Goal: Task Accomplishment & Management: Complete application form

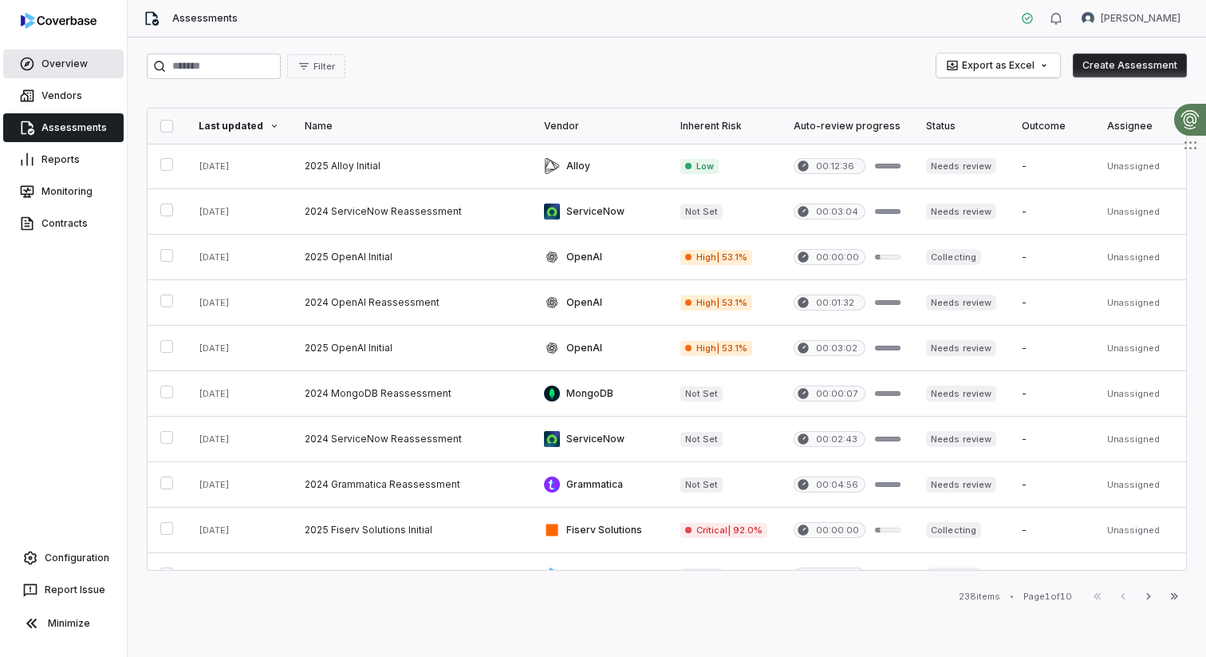
click at [62, 65] on link "Overview" at bounding box center [63, 63] width 120 height 29
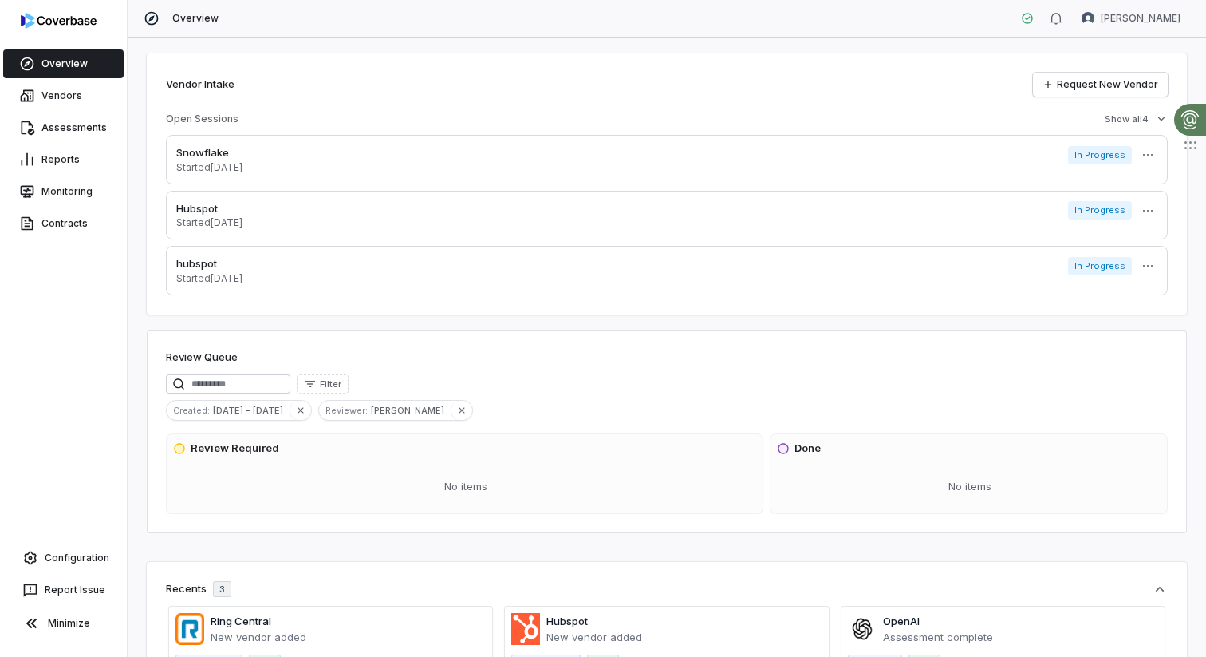
click at [50, 70] on link "Overview" at bounding box center [63, 63] width 120 height 29
click at [1084, 78] on link "Request New Vendor" at bounding box center [1100, 85] width 135 height 24
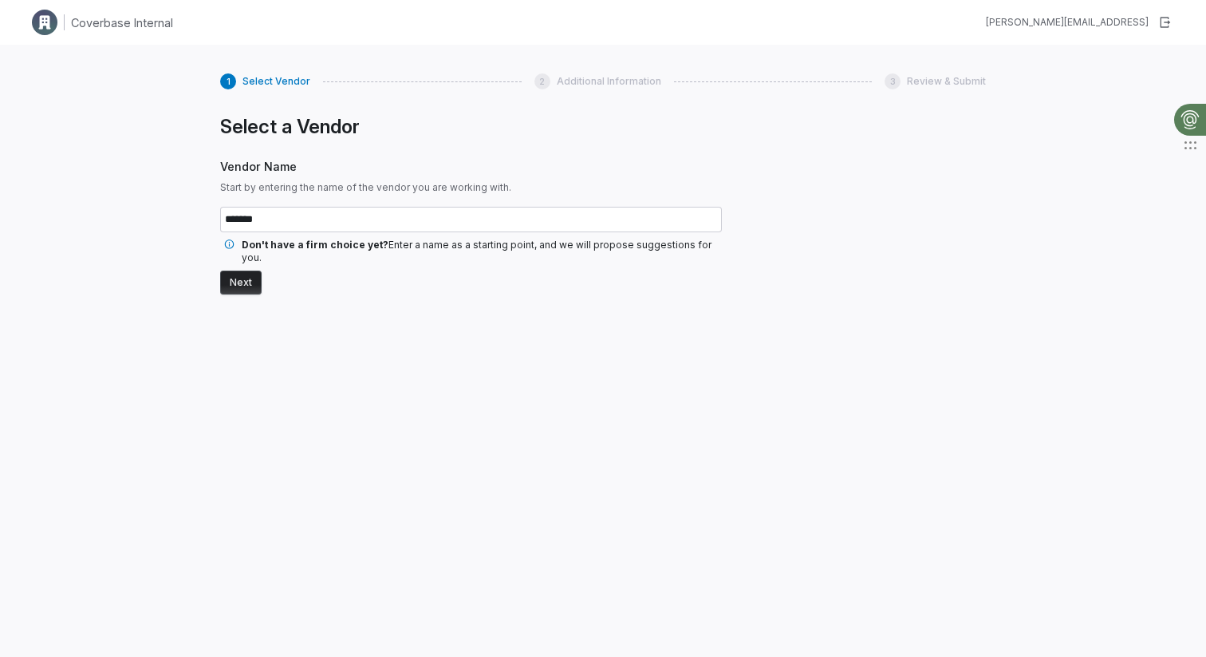
type input "*******"
click at [248, 278] on button "Next" at bounding box center [240, 282] width 41 height 24
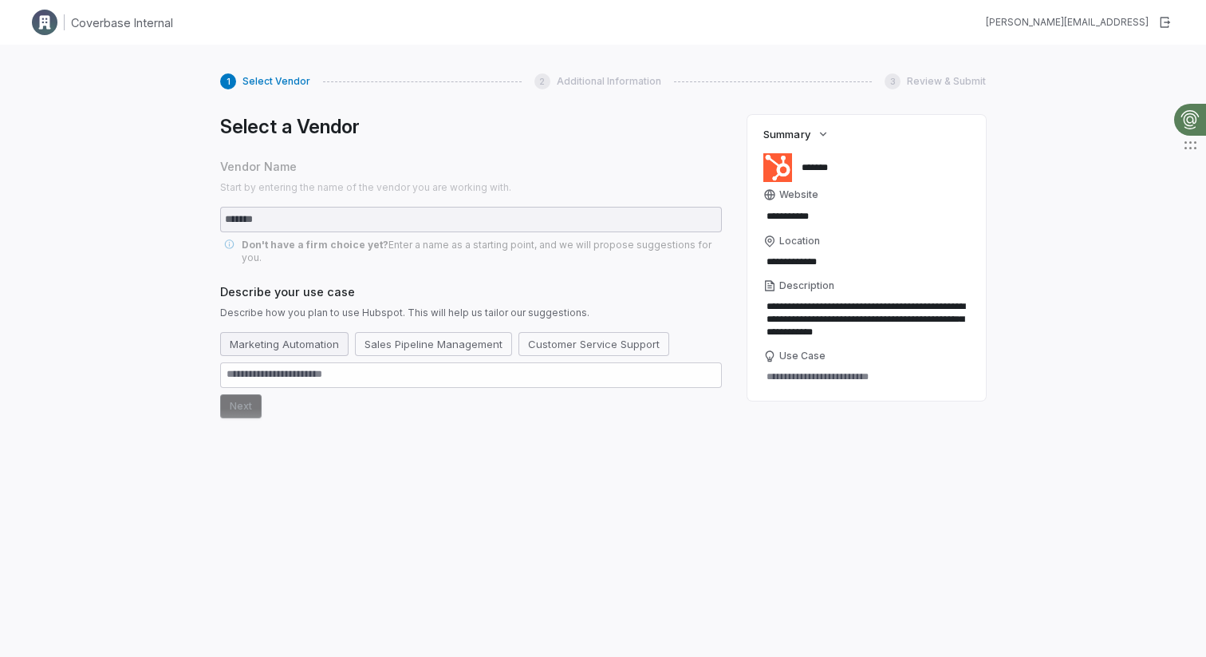
click at [293, 337] on button "Marketing Automation" at bounding box center [284, 344] width 128 height 24
click at [239, 401] on button "Next" at bounding box center [240, 406] width 41 height 24
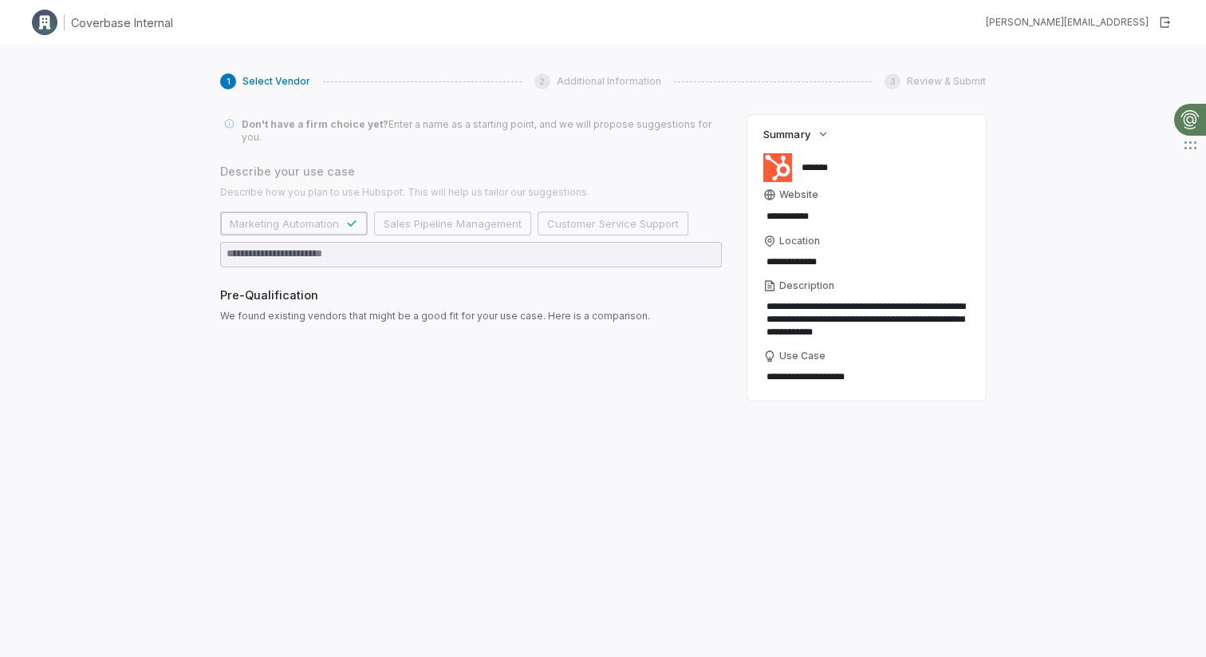
scroll to position [128, 0]
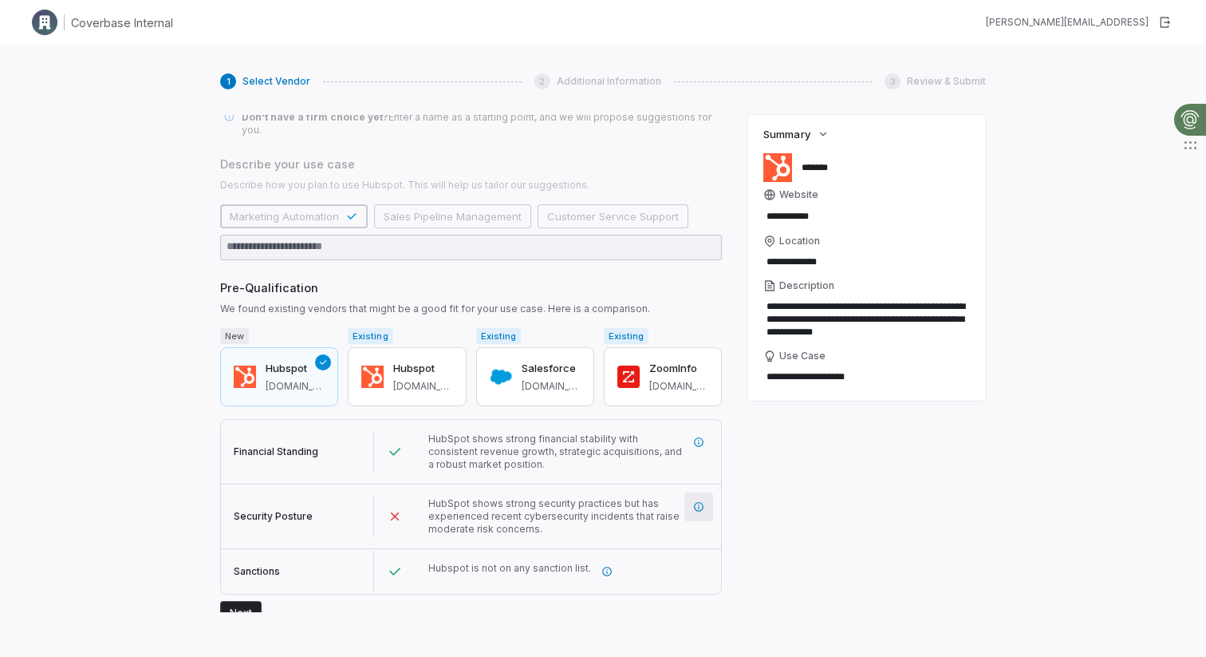
click at [695, 501] on icon "More information" at bounding box center [698, 506] width 11 height 11
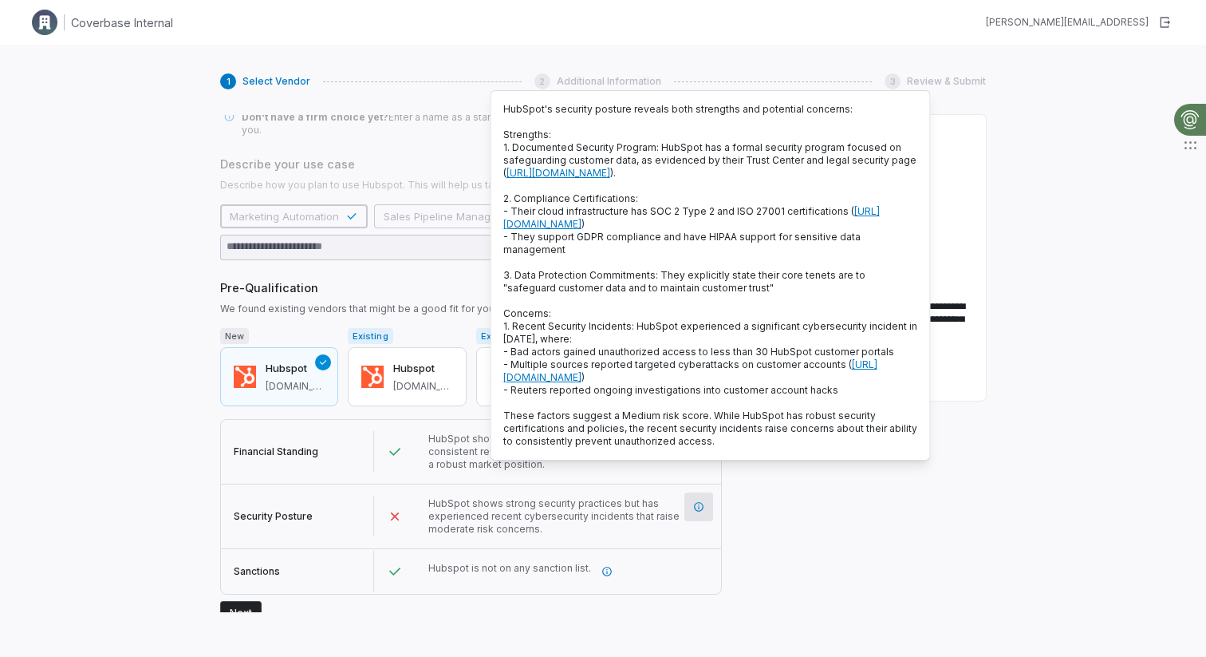
click at [150, 286] on div "1 Select Vendor 2 Additional Information 3 Review & Submit Select a Vendor Vend…" at bounding box center [603, 373] width 1206 height 657
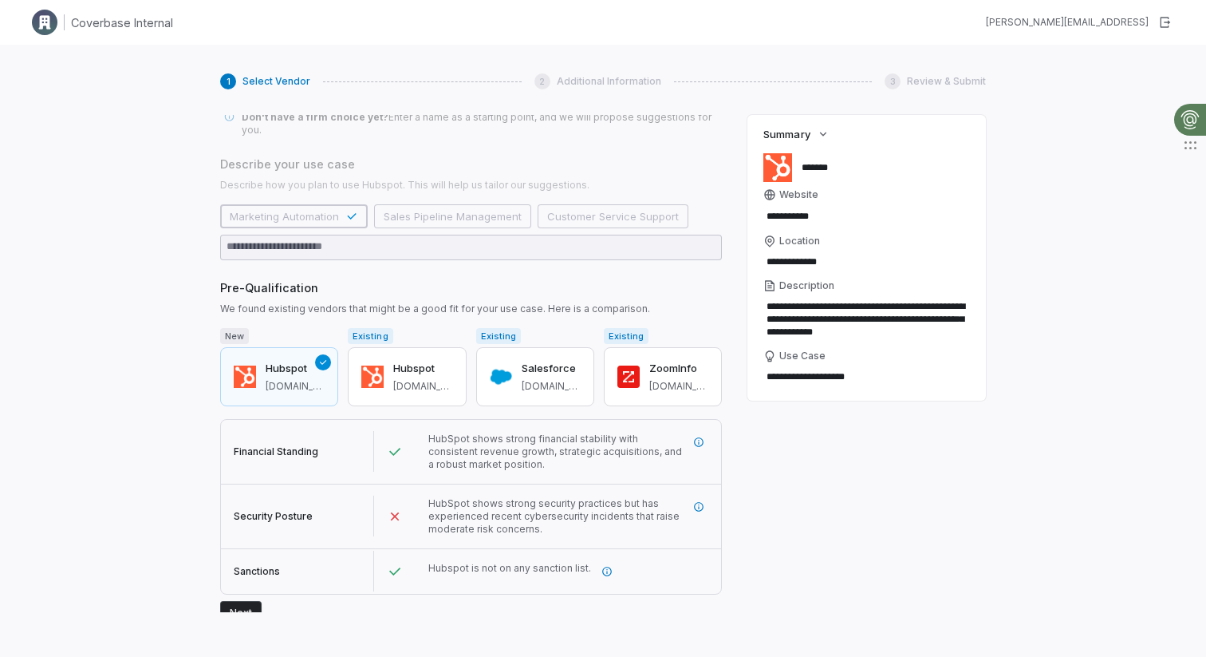
click at [247, 601] on button "Next" at bounding box center [240, 613] width 41 height 24
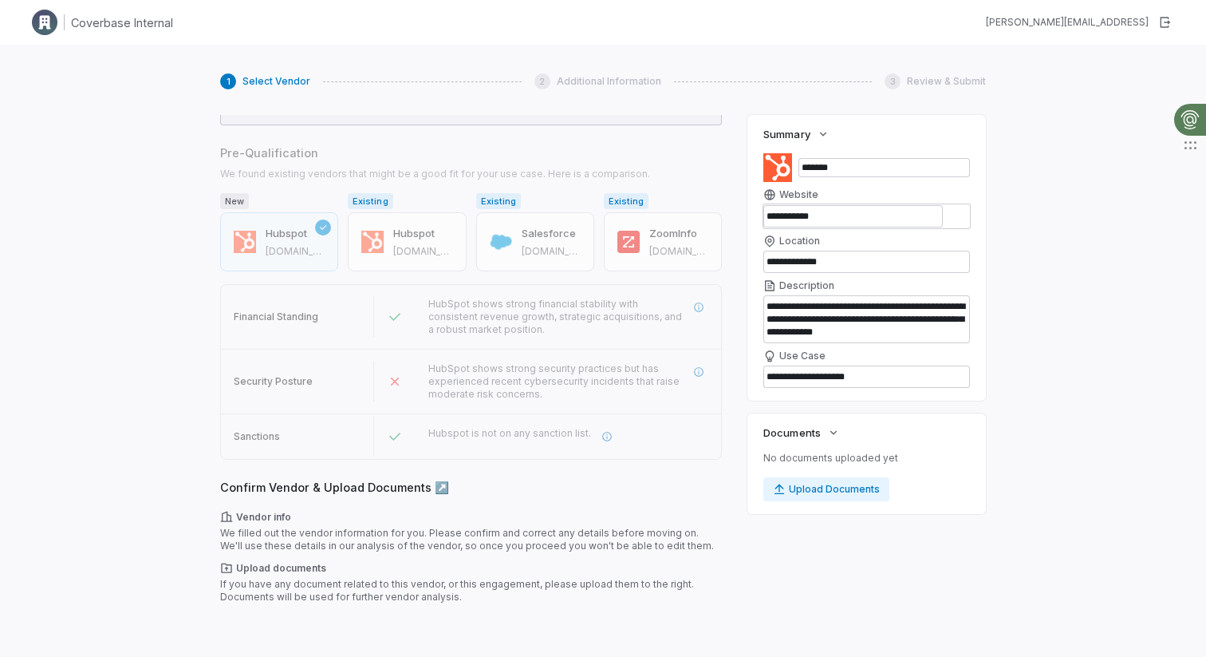
scroll to position [275, 0]
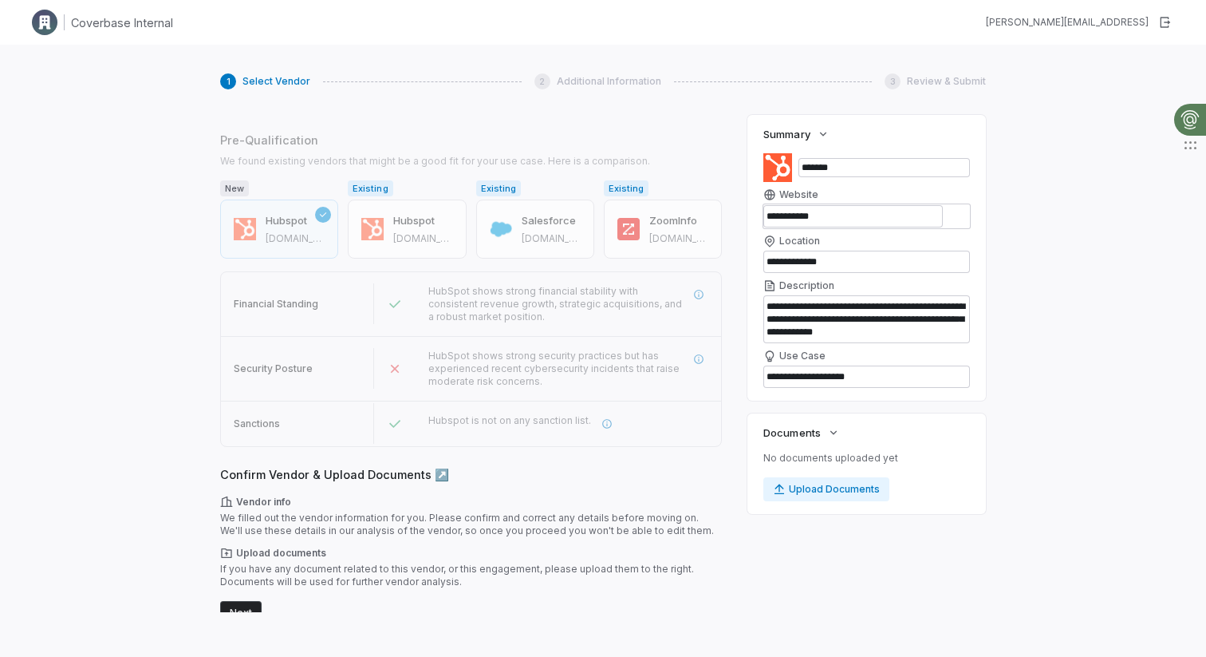
click at [180, 253] on div "1 Select Vendor 2 Additional Information 3 Review & Submit Select a Vendor Vend…" at bounding box center [603, 373] width 1206 height 657
click at [241, 601] on button "Next" at bounding box center [240, 613] width 41 height 24
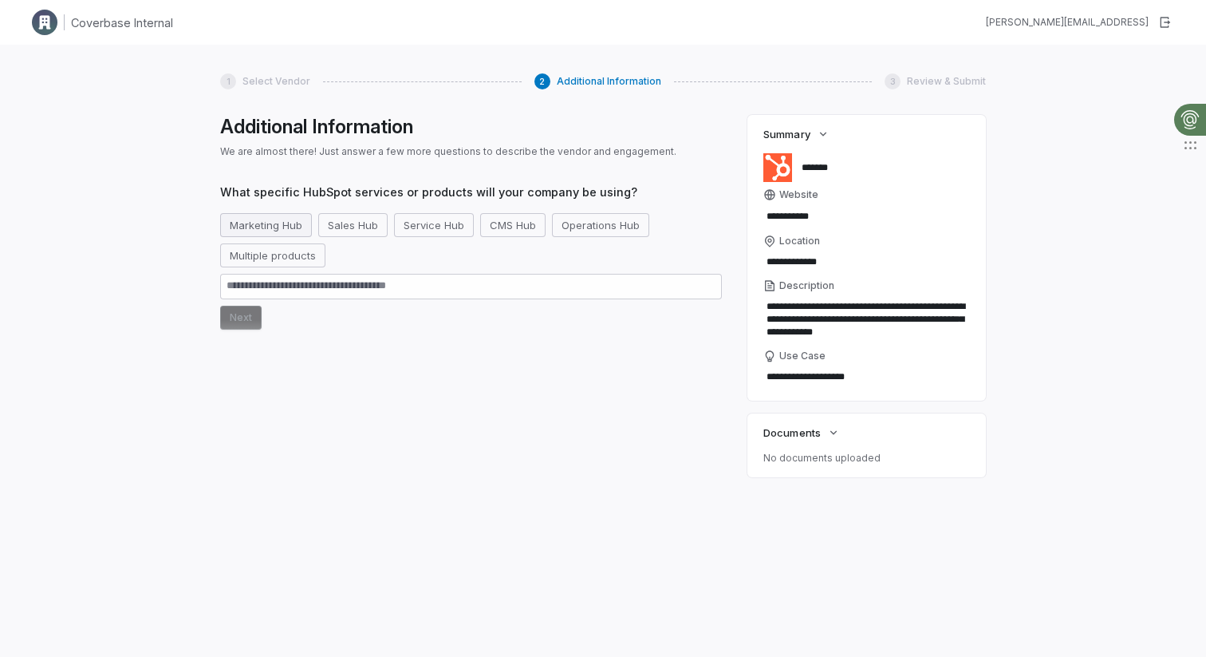
click at [264, 226] on button "Marketing Hub" at bounding box center [266, 225] width 92 height 24
click at [235, 320] on button "Next" at bounding box center [240, 318] width 41 height 24
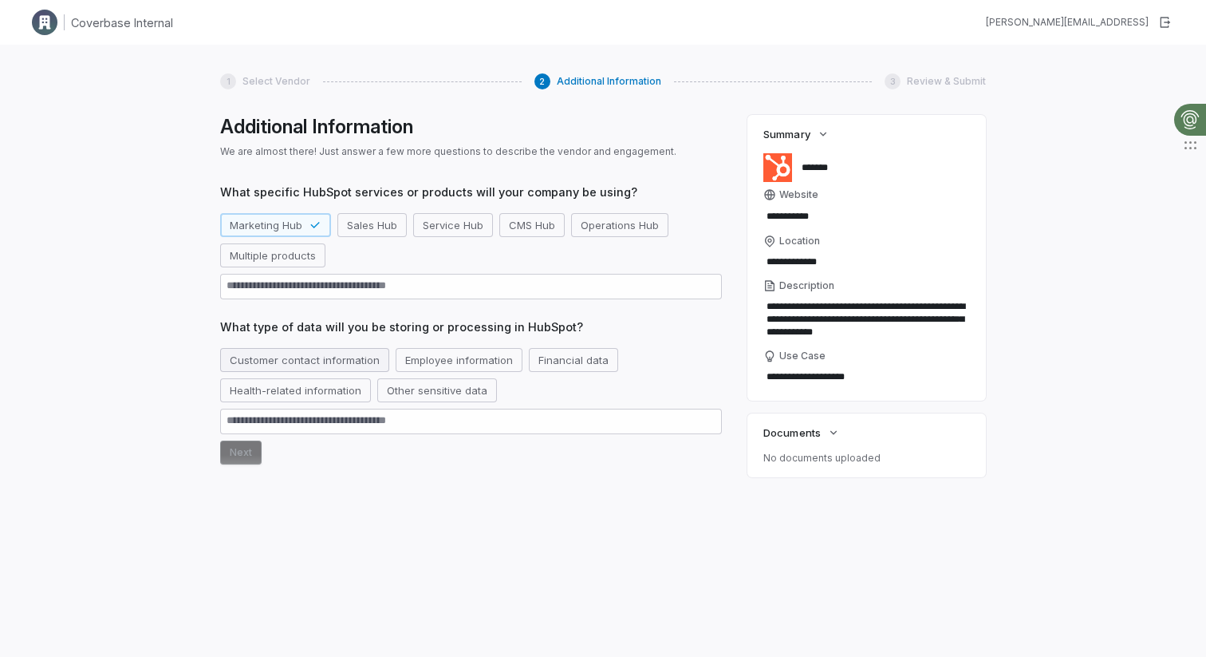
click at [315, 351] on button "Customer contact information" at bounding box center [304, 360] width 169 height 24
click at [235, 453] on button "Next" at bounding box center [240, 452] width 41 height 24
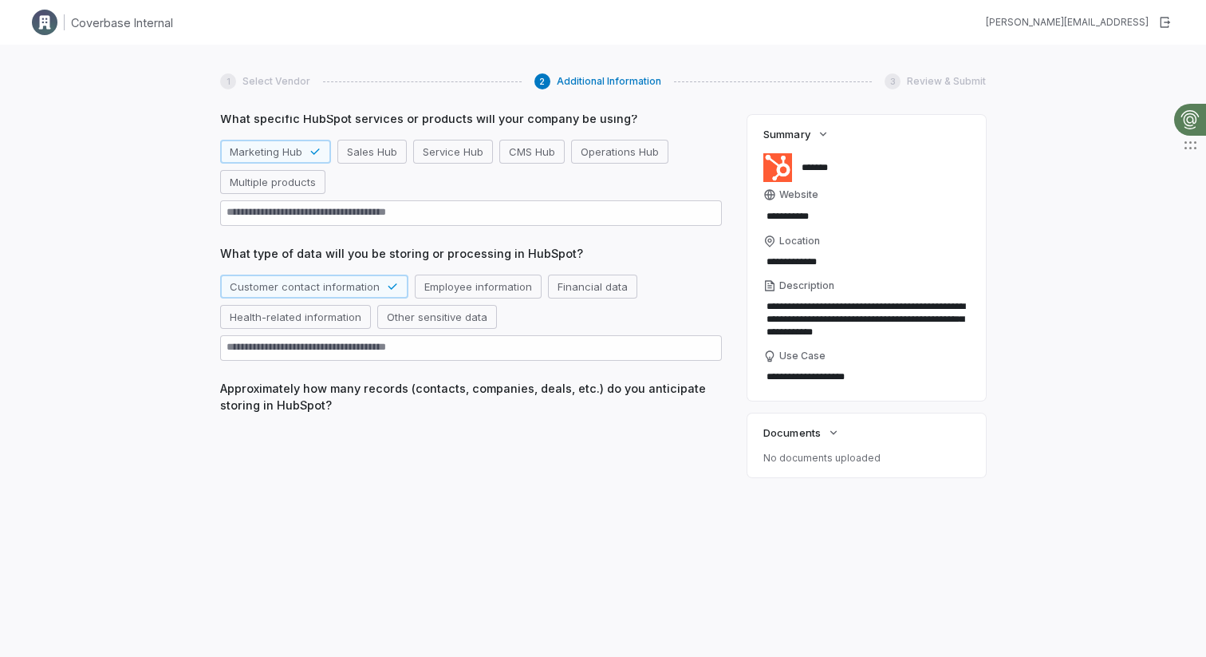
scroll to position [76, 0]
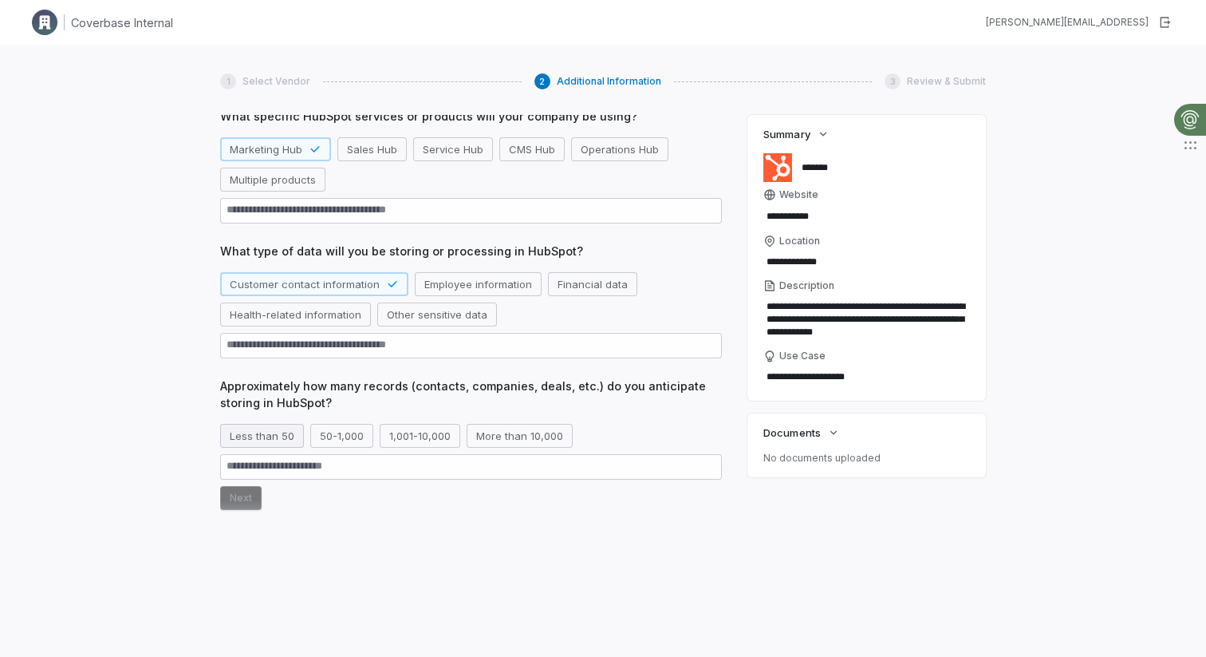
click at [259, 443] on button "Less than 50" at bounding box center [262, 436] width 84 height 24
click at [440, 436] on button "1,001-10,000" at bounding box center [439, 436] width 81 height 24
click at [237, 504] on button "Next" at bounding box center [240, 498] width 41 height 24
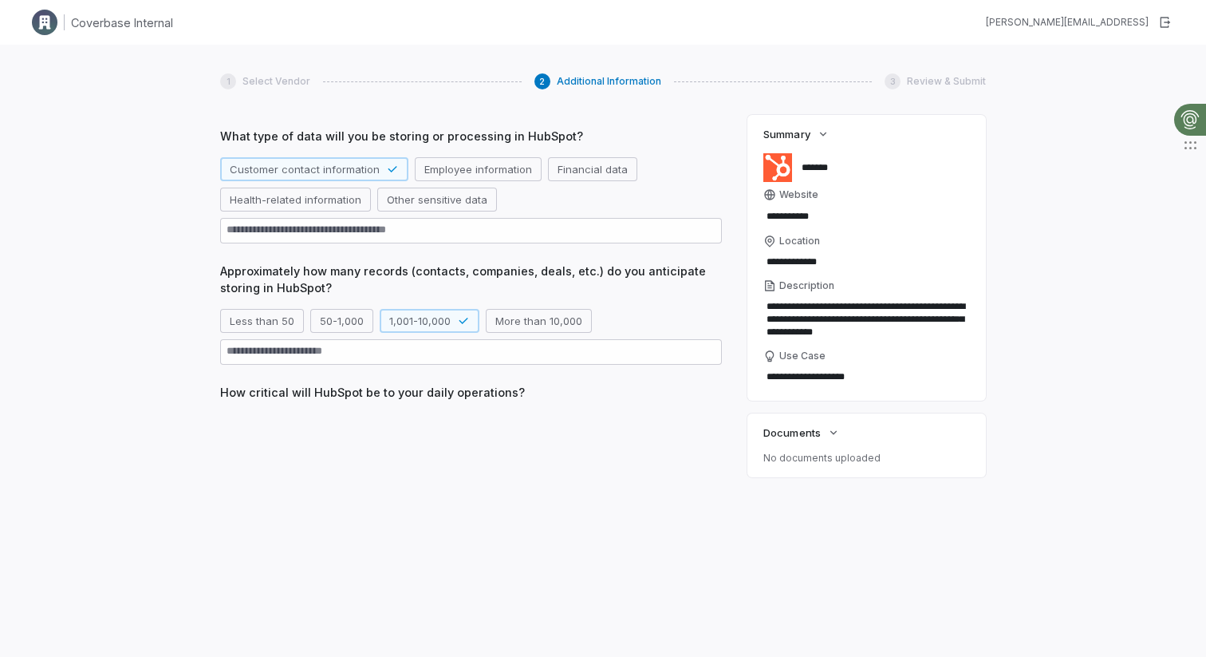
scroll to position [191, 0]
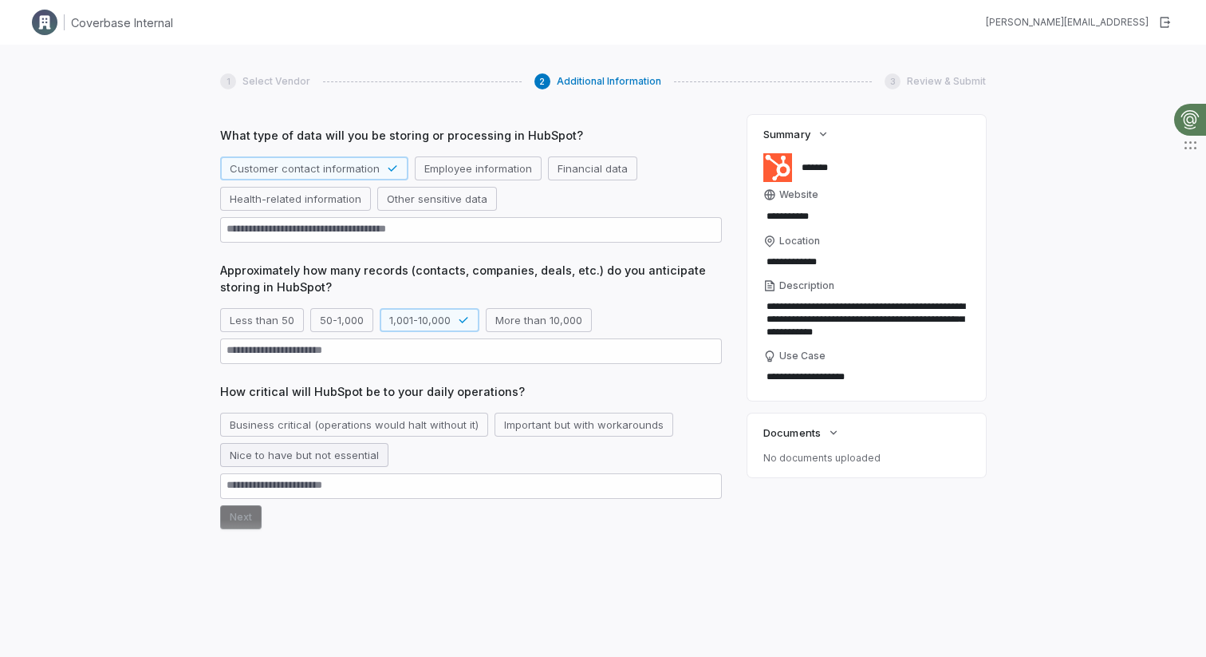
click at [284, 453] on button "Nice to have but not essential" at bounding box center [304, 455] width 168 height 24
click at [292, 418] on button "Business critical (operations would halt without it)" at bounding box center [354, 424] width 268 height 24
click at [236, 520] on button "Next" at bounding box center [240, 517] width 41 height 24
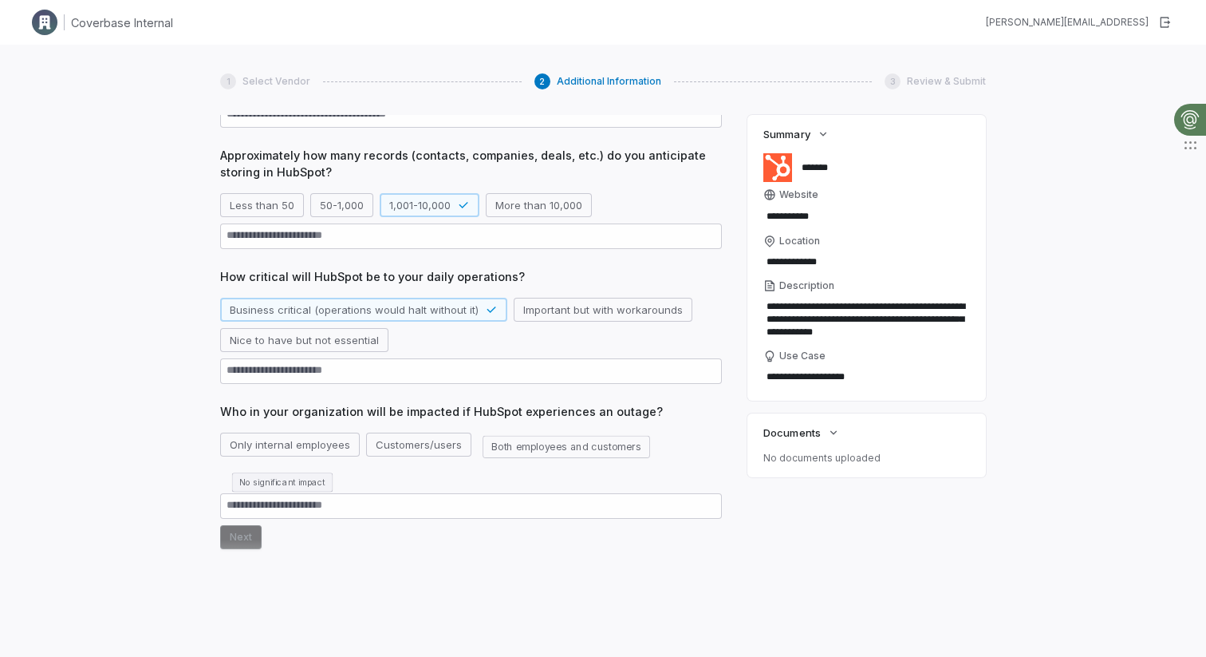
scroll to position [307, 0]
click at [493, 445] on button "Both employees and customers" at bounding box center [566, 444] width 177 height 24
click at [243, 533] on button "Next" at bounding box center [240, 536] width 41 height 24
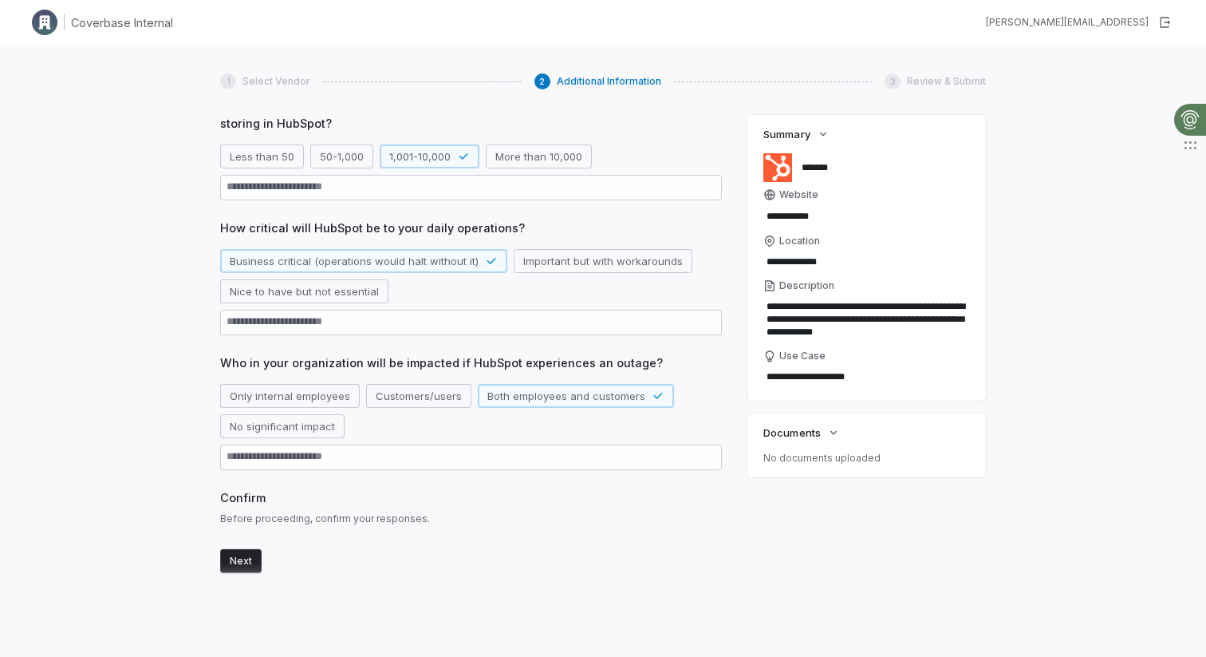
scroll to position [356, 0]
click at [243, 560] on button "Next" at bounding box center [240, 555] width 41 height 24
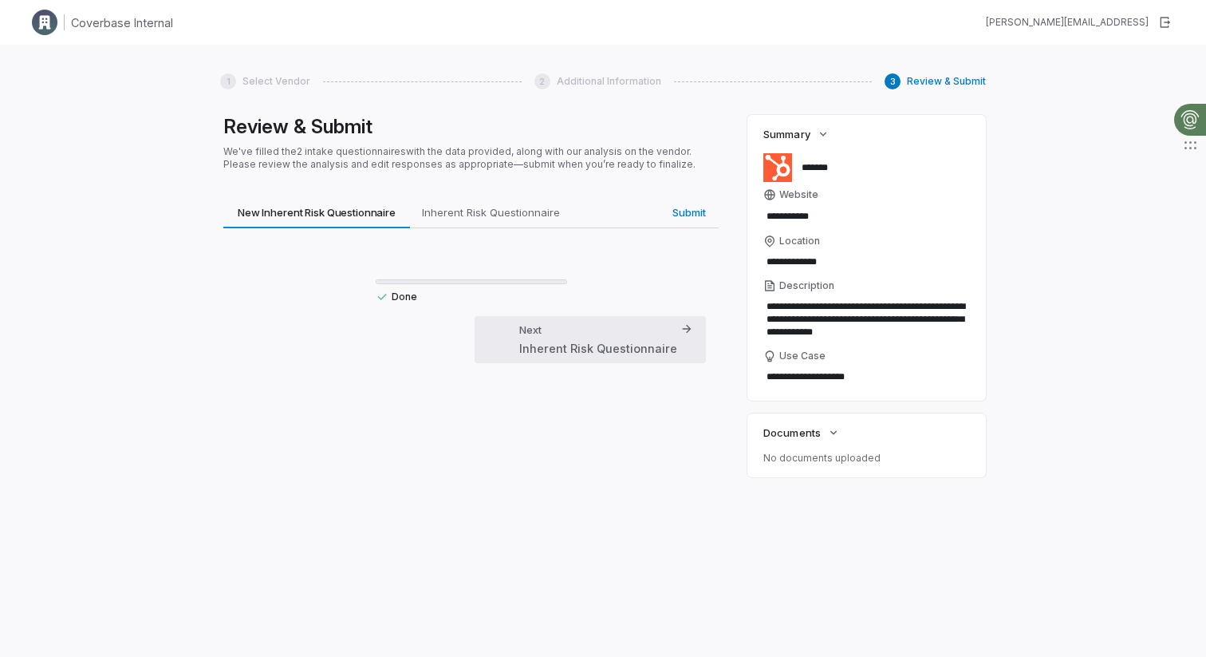
click at [579, 323] on div "Next Inherent Risk Questionnaire" at bounding box center [598, 339] width 158 height 34
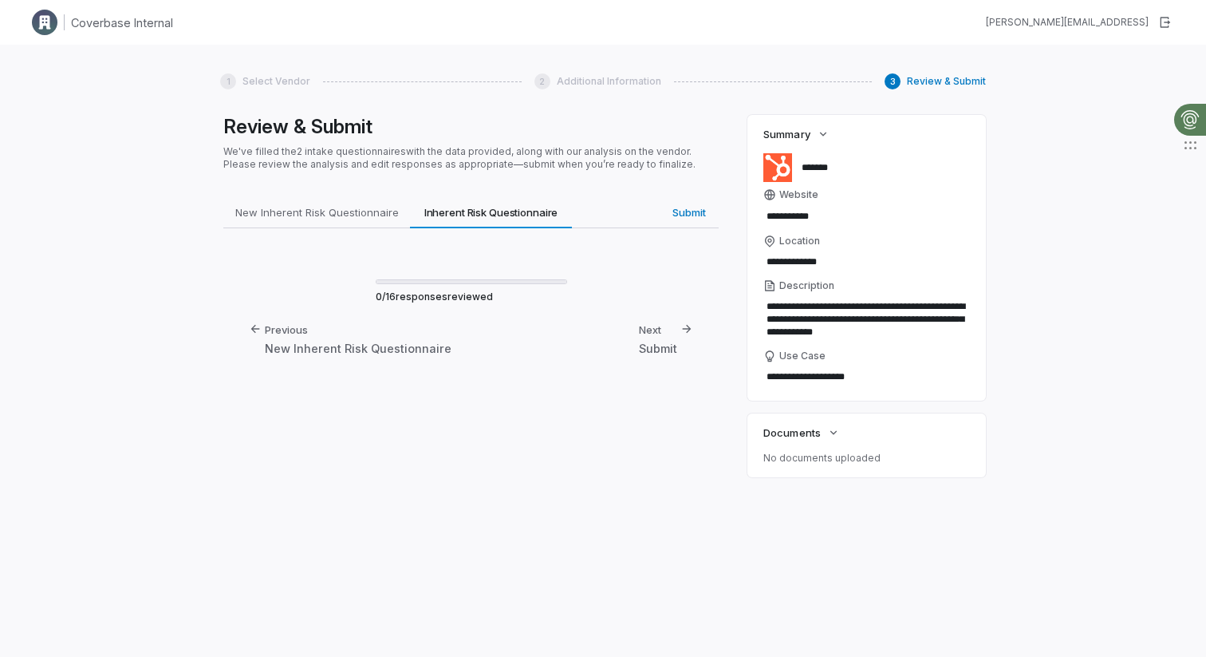
type textarea "*"
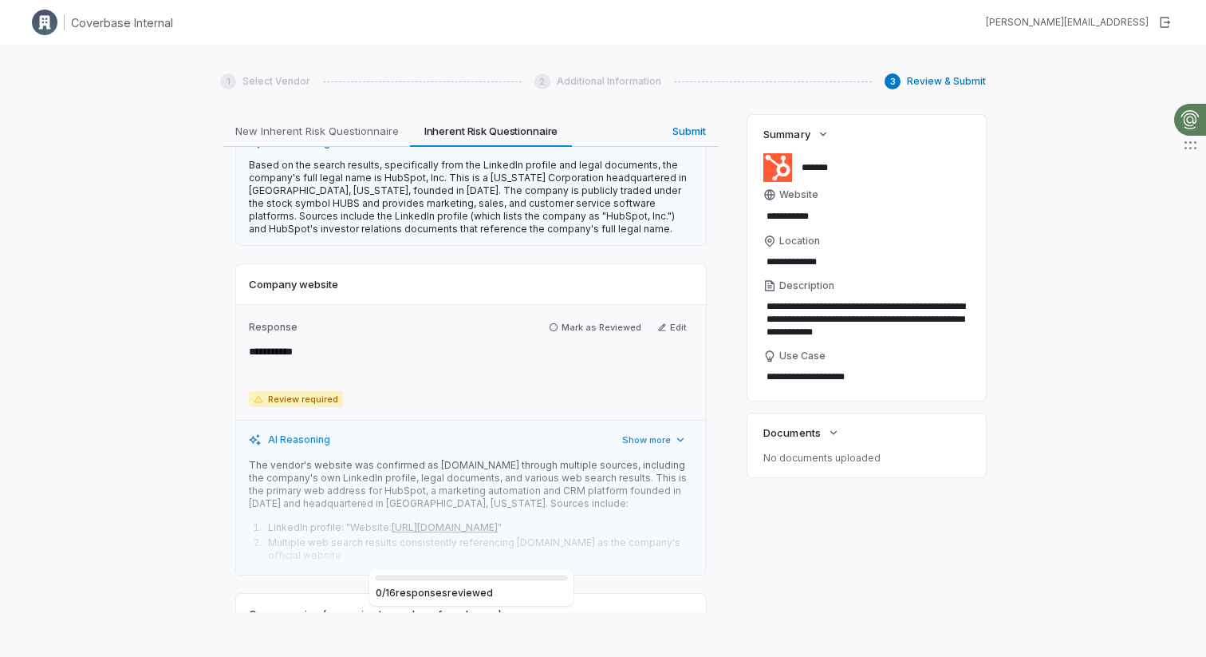
scroll to position [0, 0]
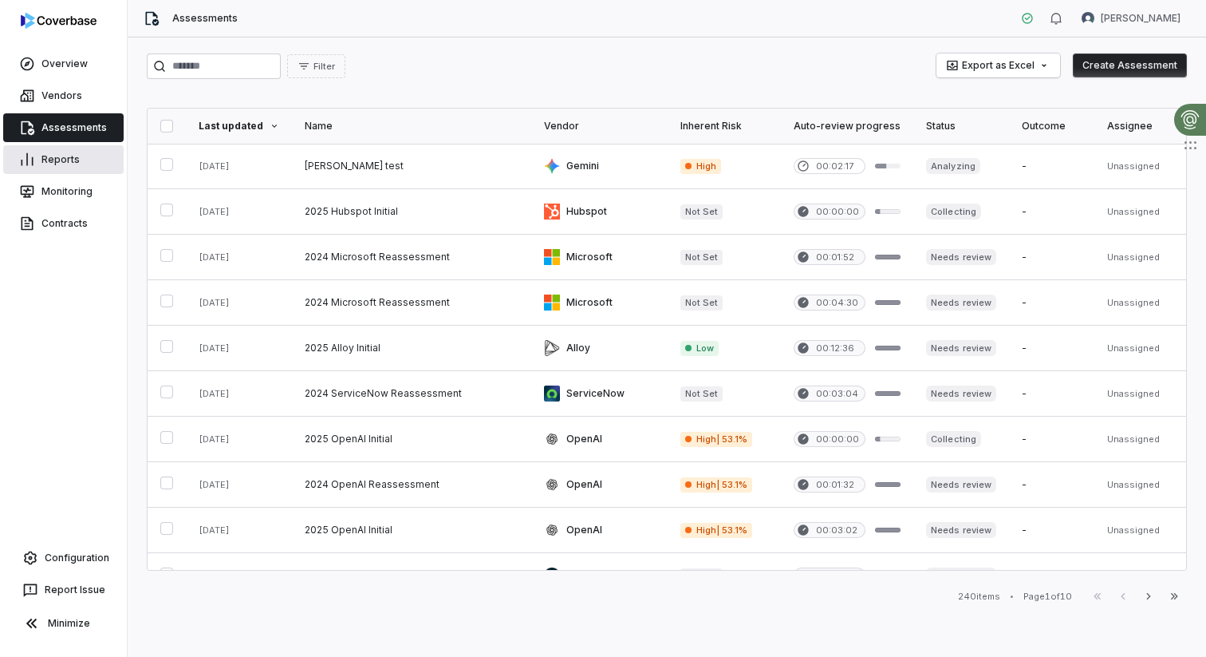
click at [49, 163] on link "Reports" at bounding box center [63, 159] width 120 height 29
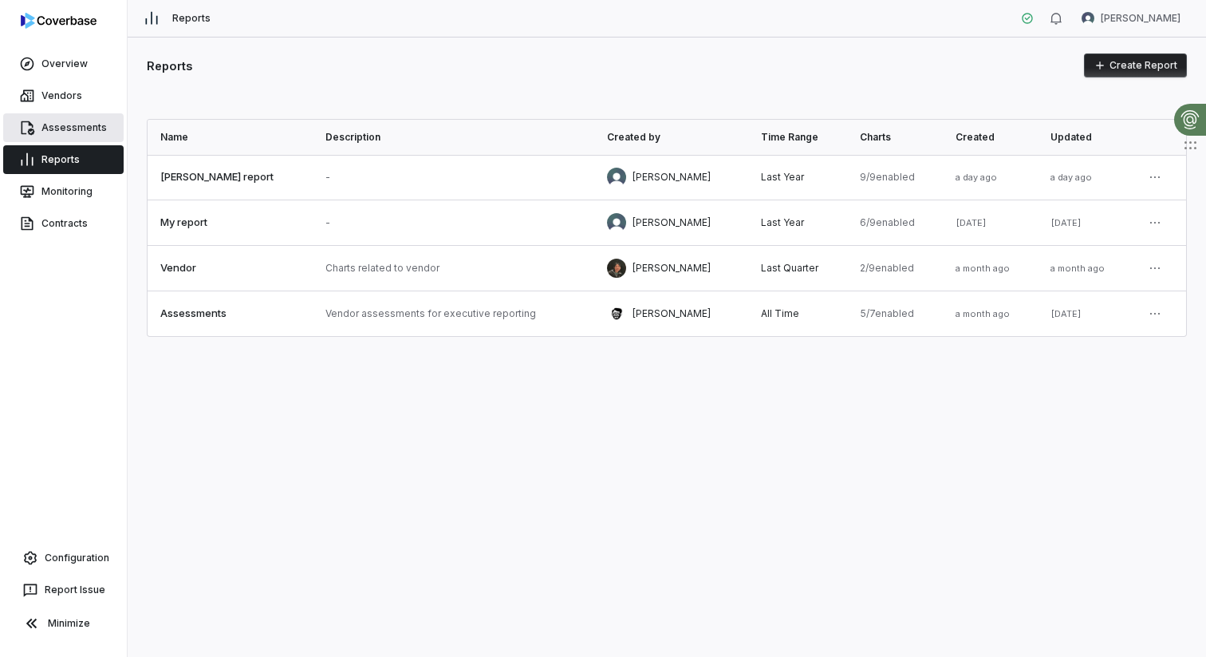
click at [69, 129] on link "Assessments" at bounding box center [63, 127] width 120 height 29
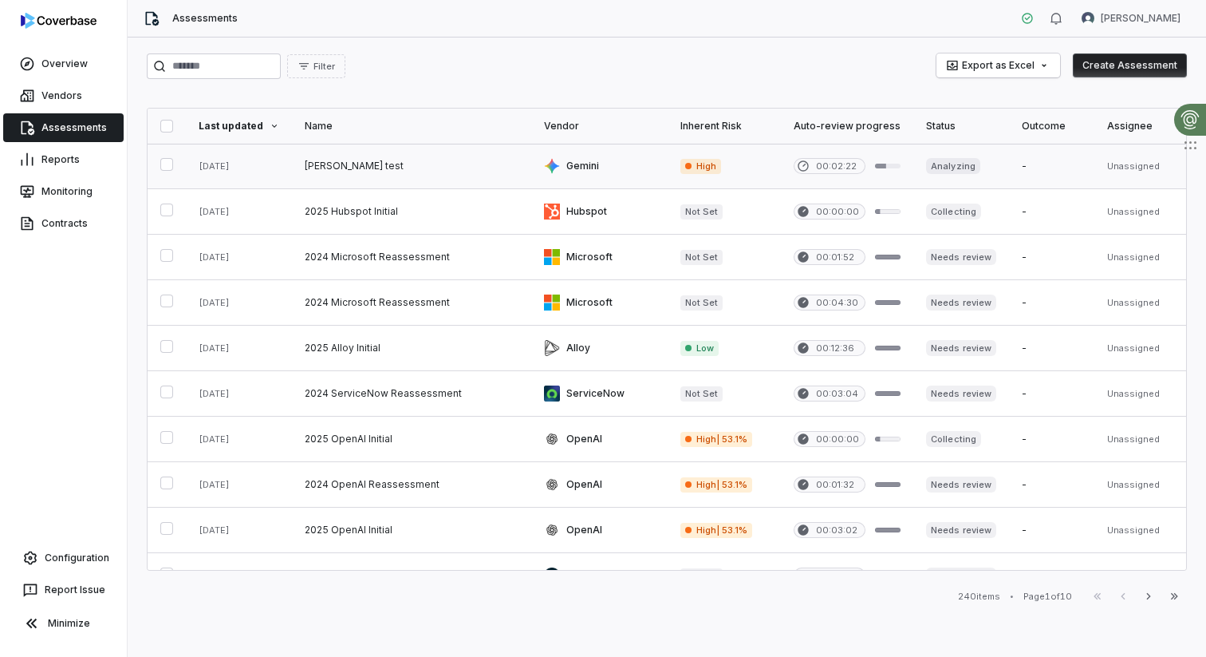
click at [424, 162] on link at bounding box center [411, 166] width 239 height 45
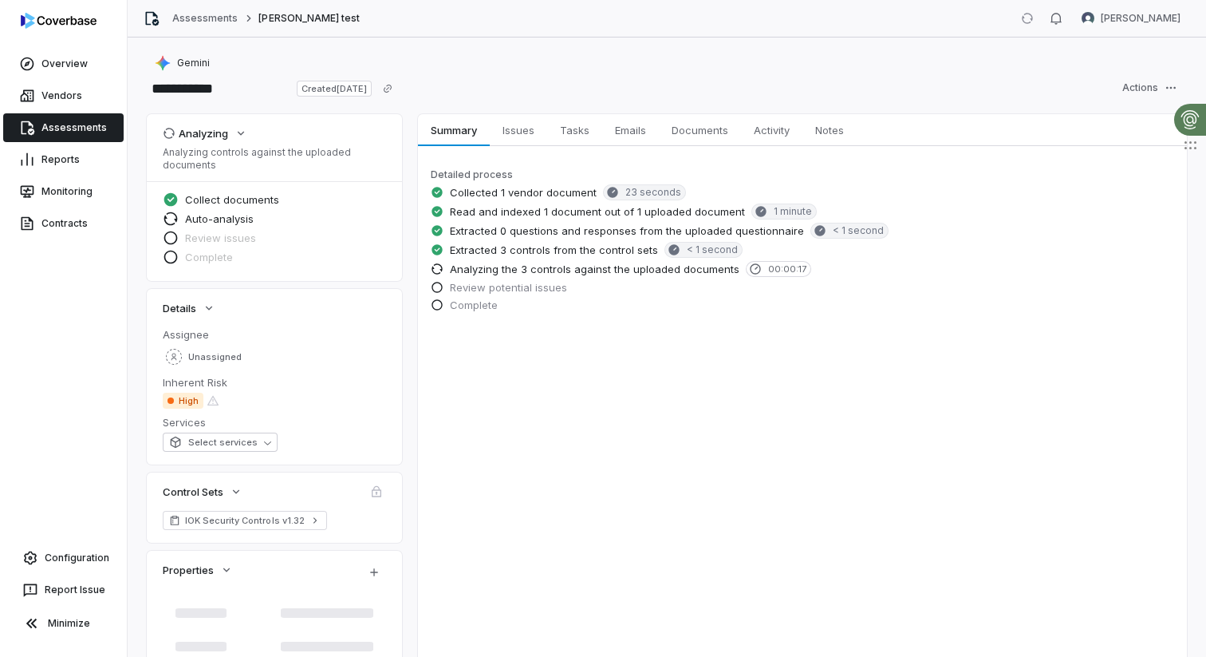
click at [45, 126] on link "Assessments" at bounding box center [63, 127] width 120 height 29
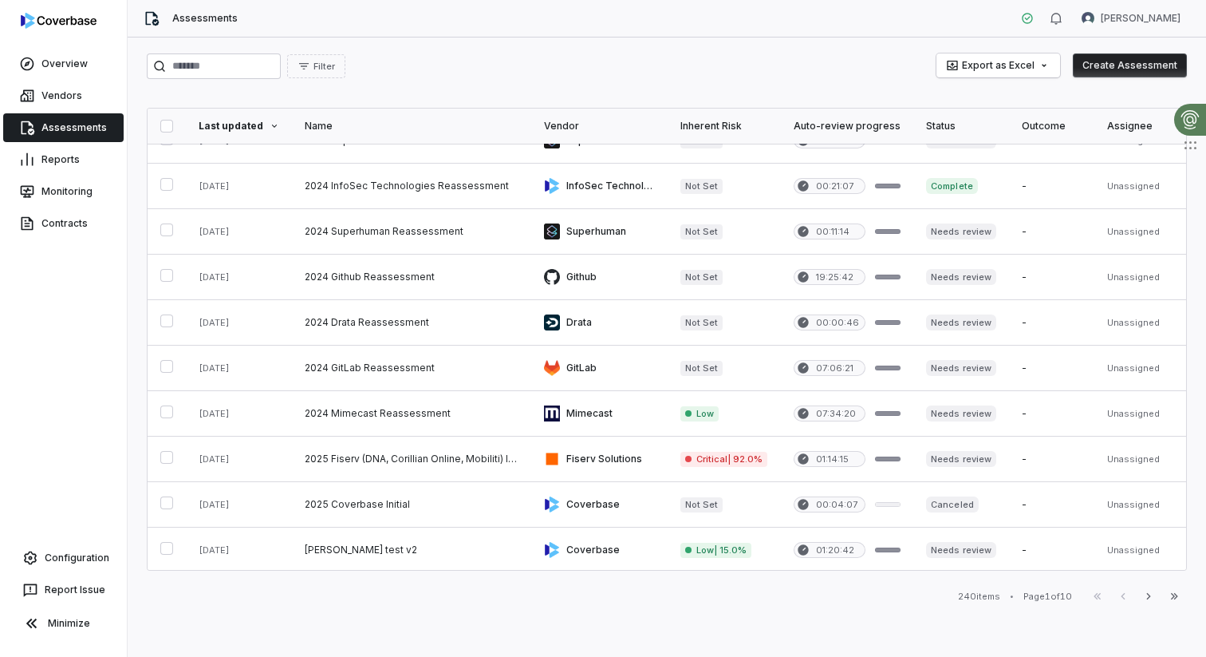
scroll to position [677, 0]
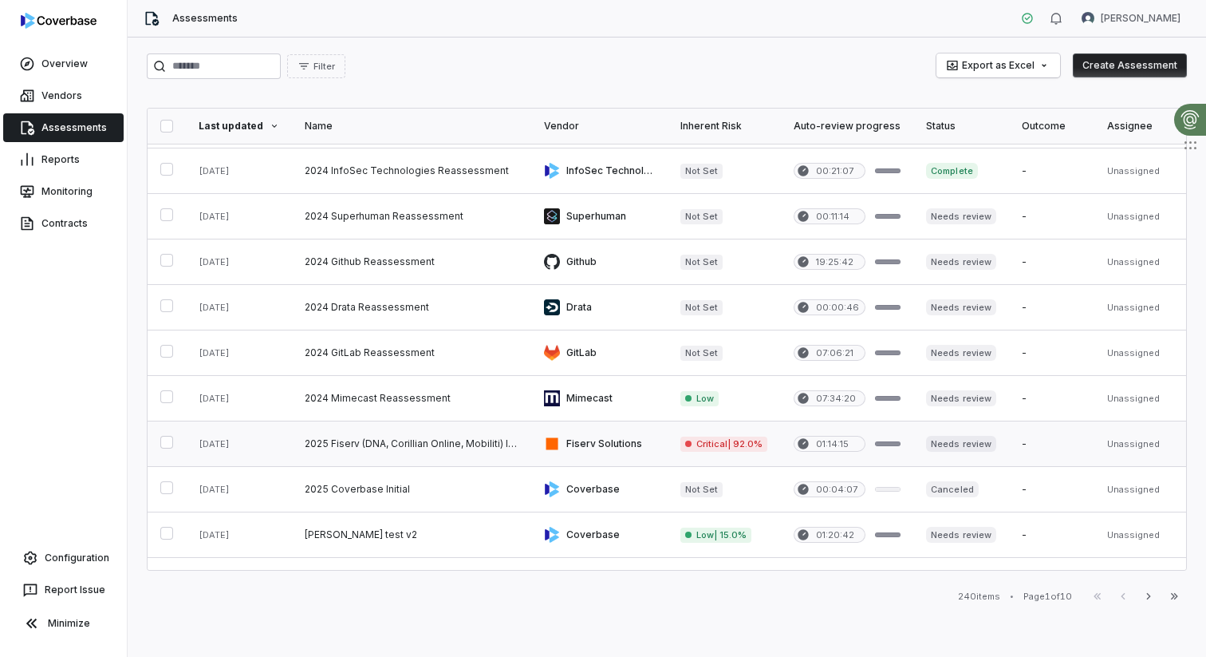
click at [469, 451] on link at bounding box center [411, 443] width 239 height 45
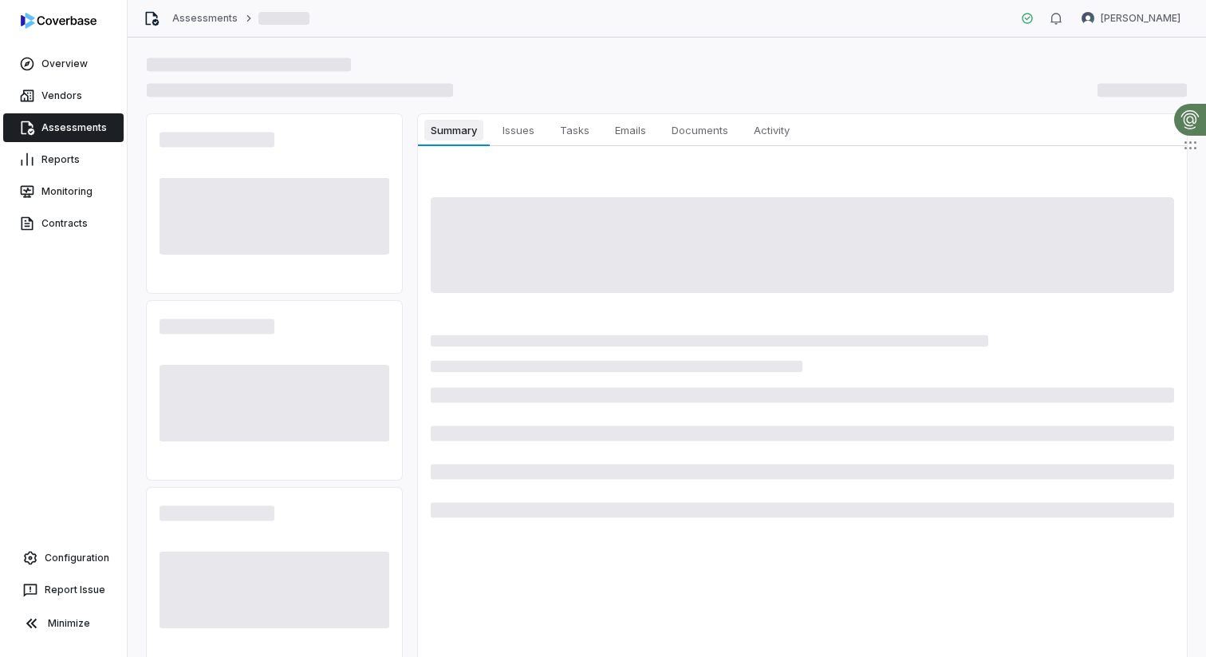
click at [460, 125] on span "Summary" at bounding box center [453, 130] width 58 height 21
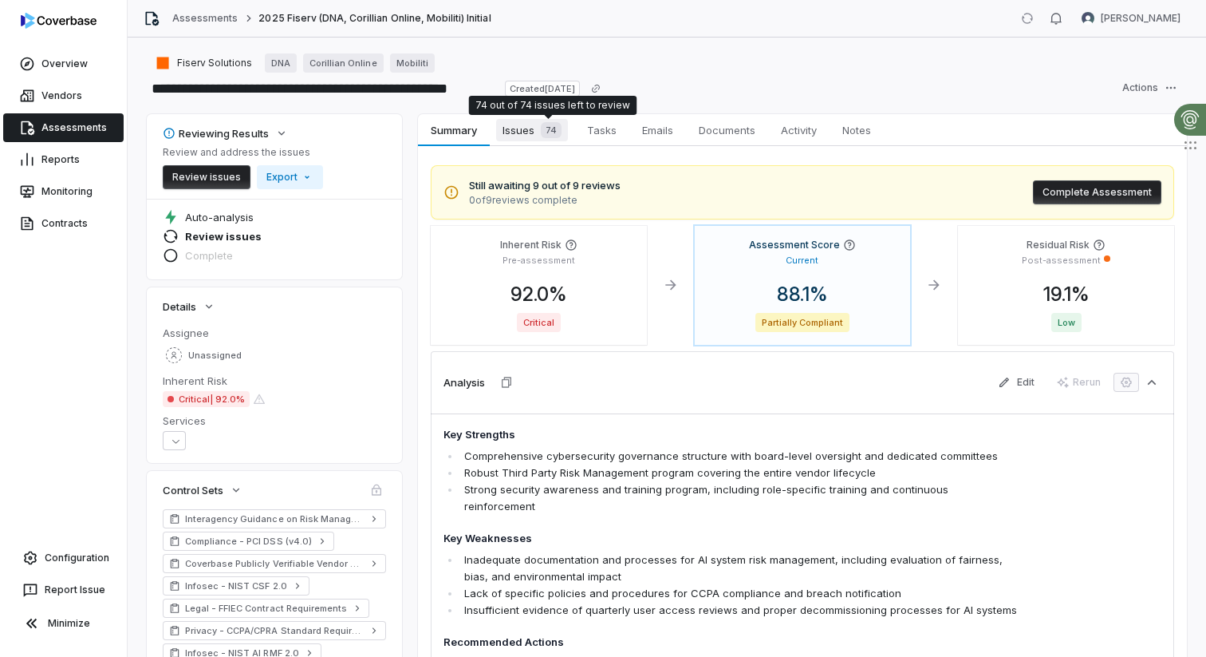
click at [545, 132] on span "74" at bounding box center [551, 130] width 21 height 16
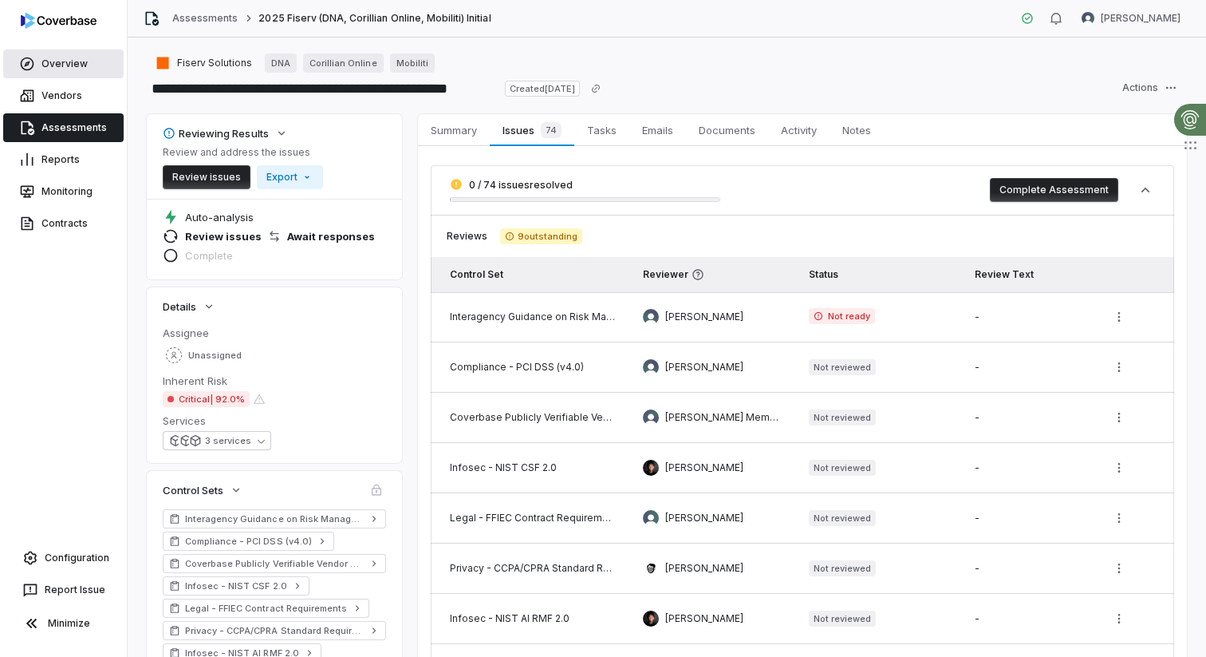
click at [90, 65] on link "Overview" at bounding box center [63, 63] width 120 height 29
